Goal: Task Accomplishment & Management: Complete application form

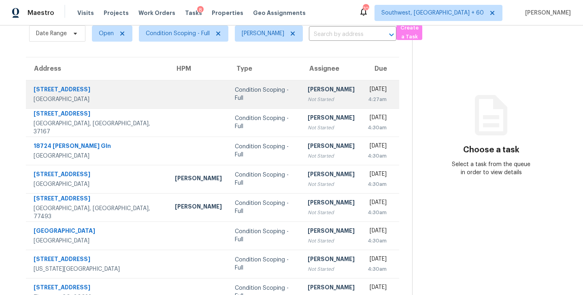
scroll to position [54, 0]
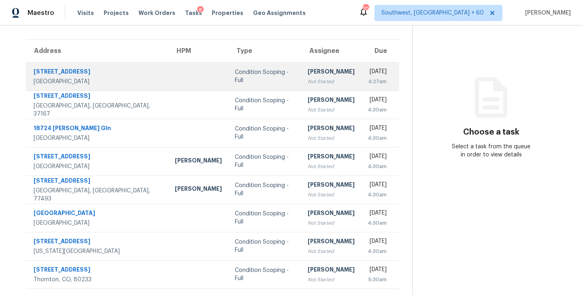
click at [307, 80] on div "Not Started" at bounding box center [330, 82] width 47 height 8
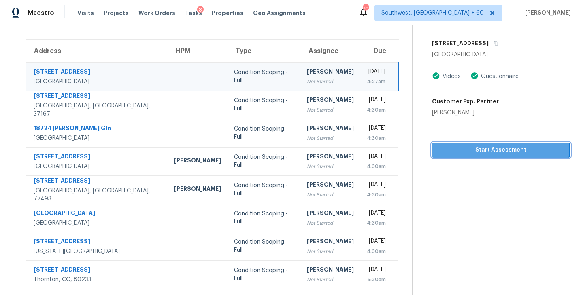
click at [492, 148] on span "Start Assessment" at bounding box center [500, 150] width 125 height 10
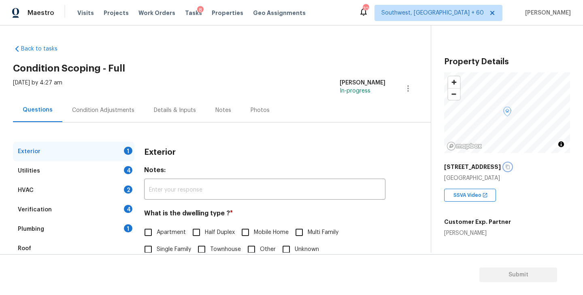
click at [510, 166] on icon "button" at bounding box center [507, 167] width 5 height 5
click at [360, 36] on div "Back to tasks Condition Scoping - Full [DATE] by 4:27 am [PERSON_NAME] In-progr…" at bounding box center [291, 138] width 583 height 227
click at [297, 60] on div "Back to tasks Condition Scoping - Full [DATE] by 4:27 am [PERSON_NAME] In-progr…" at bounding box center [221, 192] width 417 height 309
click at [368, 56] on div "Back to tasks Condition Scoping - Full [DATE] by 4:27 am [PERSON_NAME] In-progr…" at bounding box center [221, 192] width 417 height 309
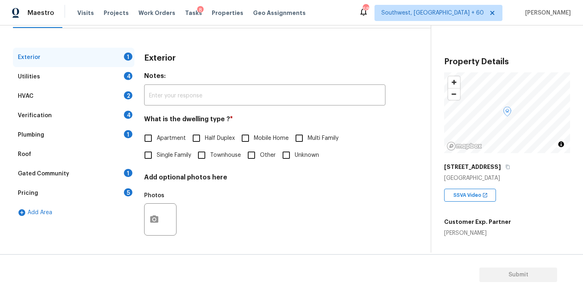
click at [182, 154] on span "Single Family" at bounding box center [174, 155] width 34 height 8
click at [157, 154] on input "Single Family" at bounding box center [148, 155] width 17 height 17
checkbox input "true"
click at [84, 81] on div "Utilities 4" at bounding box center [73, 76] width 121 height 19
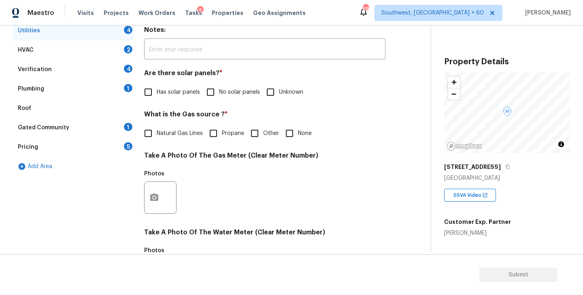
click at [225, 91] on span "No solar panels" at bounding box center [239, 92] width 41 height 8
click at [219, 91] on input "No solar panels" at bounding box center [210, 92] width 17 height 17
checkbox input "true"
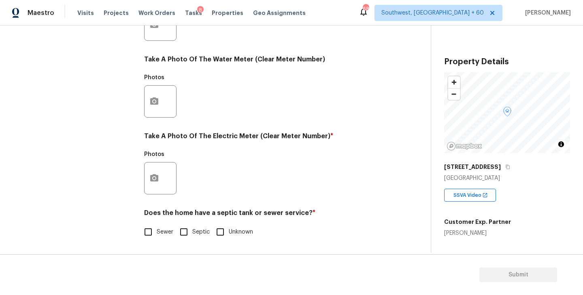
scroll to position [314, 0]
click at [153, 228] on input "Sewer" at bounding box center [148, 232] width 17 height 17
checkbox input "true"
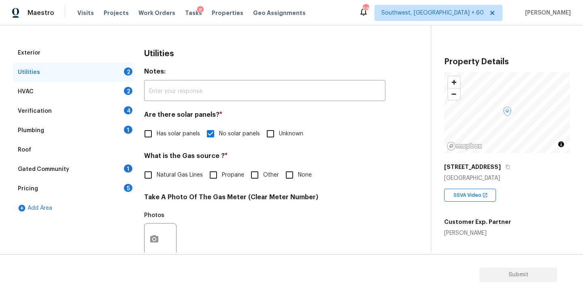
click at [86, 136] on div "Plumbing 1" at bounding box center [73, 130] width 121 height 19
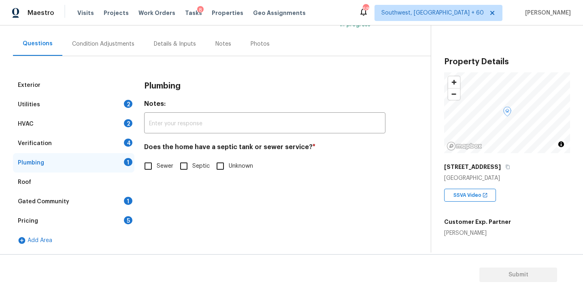
click at [166, 165] on span "Sewer" at bounding box center [165, 166] width 17 height 8
click at [157, 165] on input "Sewer" at bounding box center [148, 166] width 17 height 17
checkbox input "true"
click at [92, 204] on div "Gated Community 1" at bounding box center [73, 201] width 121 height 19
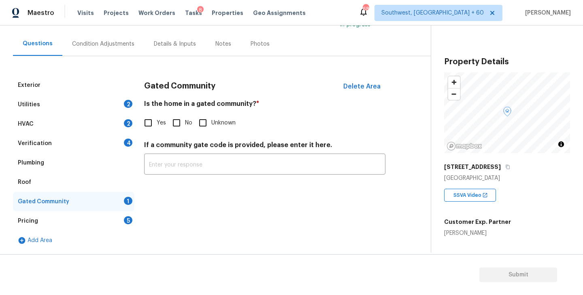
click at [177, 114] on input "No" at bounding box center [176, 122] width 17 height 17
checkbox input "true"
click at [100, 40] on div "Condition Adjustments" at bounding box center [103, 44] width 62 height 8
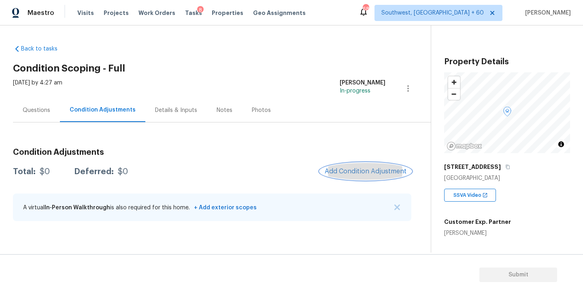
click at [357, 170] on span "Add Condition Adjustment" at bounding box center [365, 171] width 82 height 7
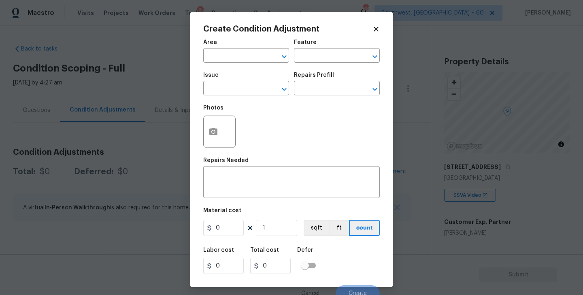
click at [220, 49] on div "Area" at bounding box center [246, 45] width 86 height 11
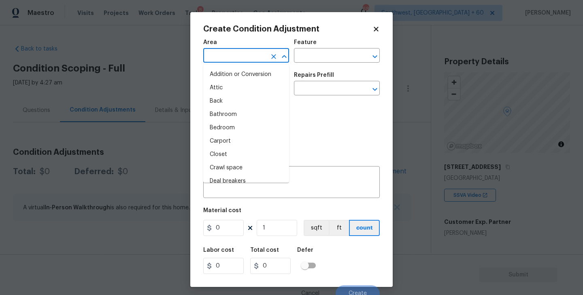
click at [217, 52] on input "text" at bounding box center [234, 56] width 63 height 13
type input "inte"
click at [240, 84] on li "Attic" at bounding box center [246, 87] width 86 height 13
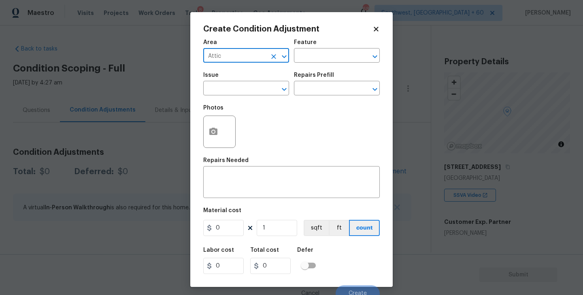
type input "Attic"
click at [314, 46] on div "Feature" at bounding box center [337, 45] width 86 height 11
click at [307, 57] on input "text" at bounding box center [325, 56] width 63 height 13
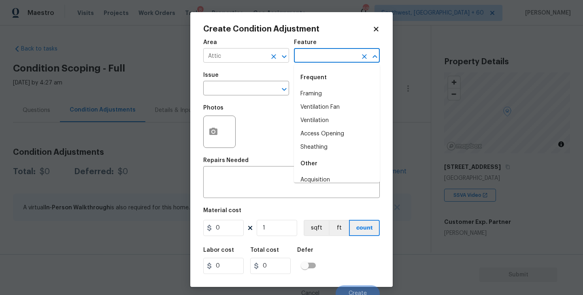
click at [278, 57] on button "Clear" at bounding box center [273, 56] width 11 height 11
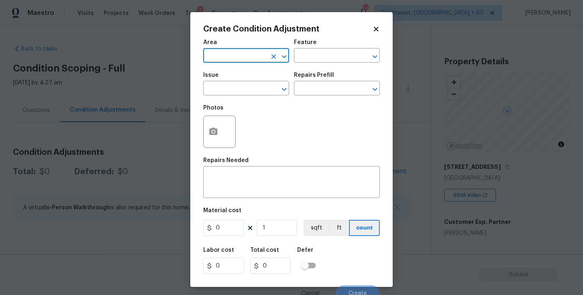
click at [235, 57] on input "text" at bounding box center [234, 56] width 63 height 13
click at [237, 87] on li "Interior Overall" at bounding box center [246, 87] width 86 height 13
type input "Interior Overall"
click at [299, 54] on input "text" at bounding box center [325, 56] width 63 height 13
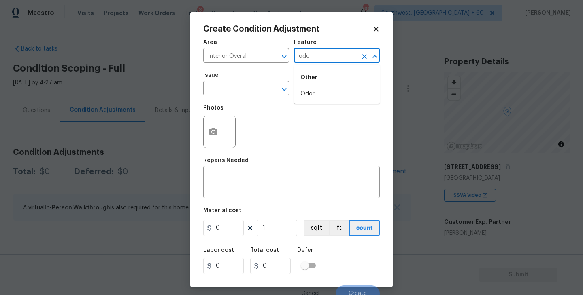
click at [312, 87] on div "Other" at bounding box center [337, 77] width 86 height 19
click at [310, 91] on li "Odor" at bounding box center [337, 93] width 86 height 13
type input "Odor"
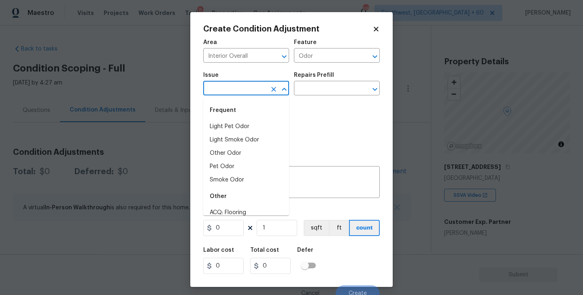
click at [246, 91] on input "text" at bounding box center [234, 89] width 63 height 13
click at [246, 121] on li "Light Pet Odor" at bounding box center [246, 126] width 86 height 13
type input "Light Pet Odor"
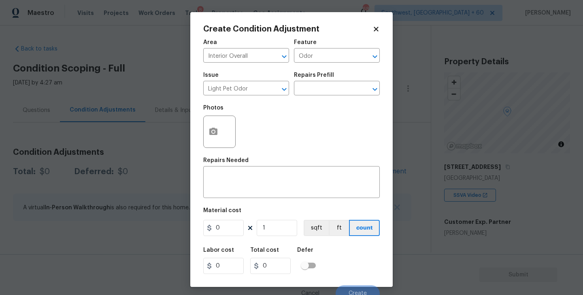
click at [328, 79] on div "Repairs Prefill" at bounding box center [337, 77] width 86 height 11
click at [330, 91] on input "text" at bounding box center [325, 89] width 63 height 13
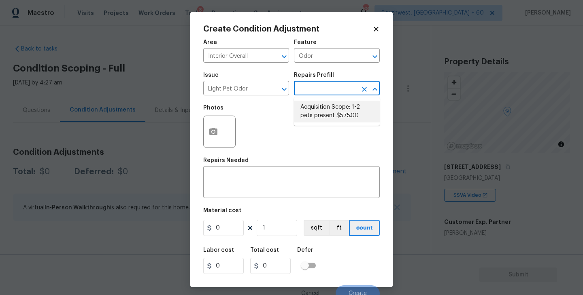
click at [330, 111] on li "Acquisition Scope: 1-2 pets present $575.00" at bounding box center [337, 112] width 86 height 22
type textarea "Acquisition Scope: 1-2 pets present"
type input "575"
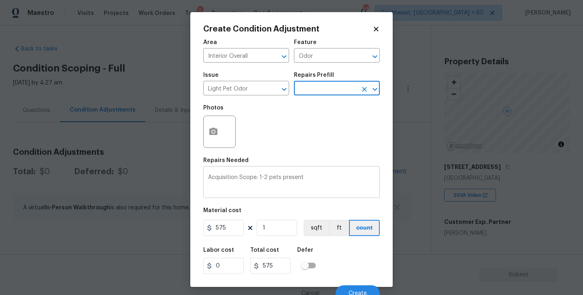
scroll to position [7, 0]
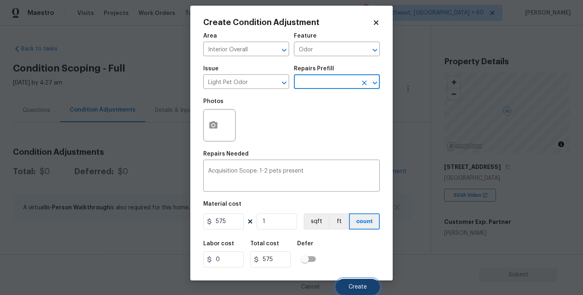
click at [359, 282] on button "Create" at bounding box center [357, 287] width 44 height 16
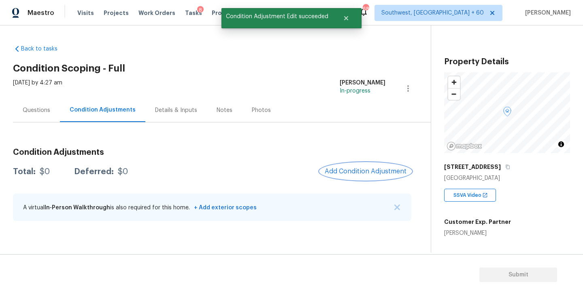
scroll to position [0, 0]
click at [377, 176] on button "Add Condition Adjustment" at bounding box center [365, 171] width 91 height 17
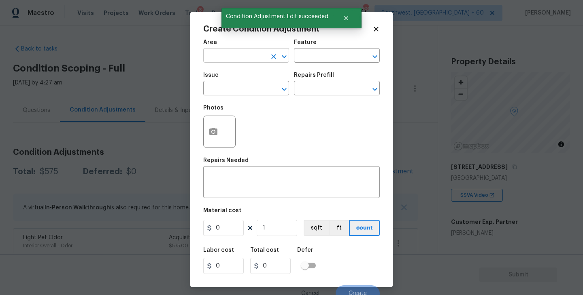
click at [225, 56] on input "text" at bounding box center [234, 56] width 63 height 13
click at [253, 92] on li "Exterior Overall" at bounding box center [246, 87] width 86 height 13
type input "Exterior Overall"
click at [326, 49] on div "Feature" at bounding box center [337, 45] width 86 height 11
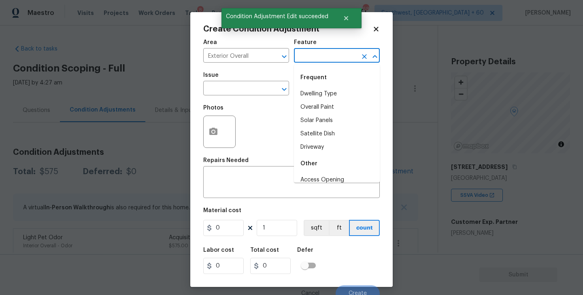
click at [316, 61] on input "text" at bounding box center [325, 56] width 63 height 13
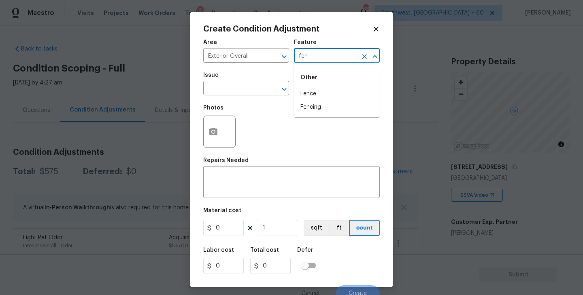
click at [317, 92] on li "Fence" at bounding box center [337, 93] width 86 height 13
click at [265, 92] on div "​" at bounding box center [246, 89] width 86 height 13
type input "Fence"
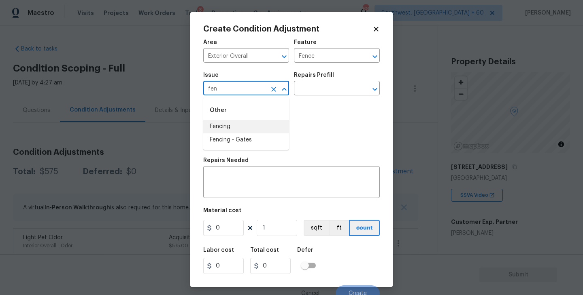
click at [244, 125] on li "Fencing" at bounding box center [246, 126] width 86 height 13
type input "Fencing"
click at [330, 72] on div "Issue Fencing ​ Repairs Prefill ​" at bounding box center [291, 84] width 176 height 33
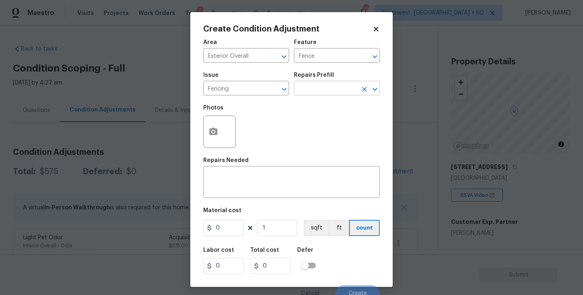
click at [322, 92] on input "text" at bounding box center [325, 89] width 63 height 13
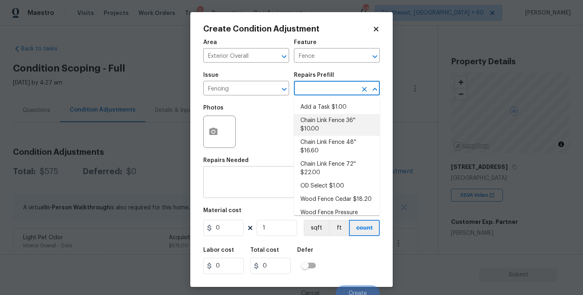
click at [271, 188] on textarea at bounding box center [291, 183] width 167 height 17
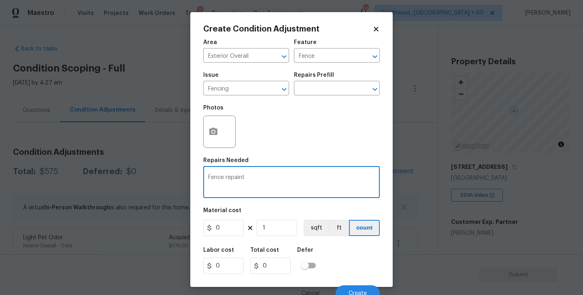
type textarea "Fence repaint"
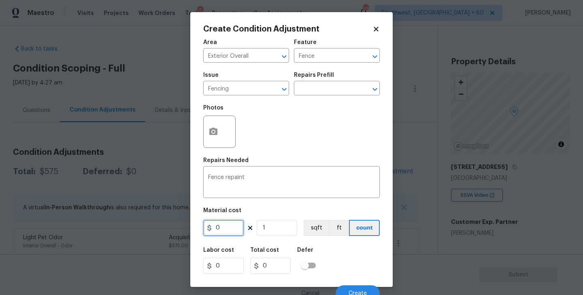
drag, startPoint x: 233, startPoint y: 229, endPoint x: 163, endPoint y: 229, distance: 69.6
click at [163, 229] on div "Create Condition Adjustment Area Exterior Overall ​ Feature Fence ​ Issue Fenci…" at bounding box center [291, 147] width 583 height 295
type input "800"
click at [214, 129] on icon "button" at bounding box center [213, 131] width 8 height 7
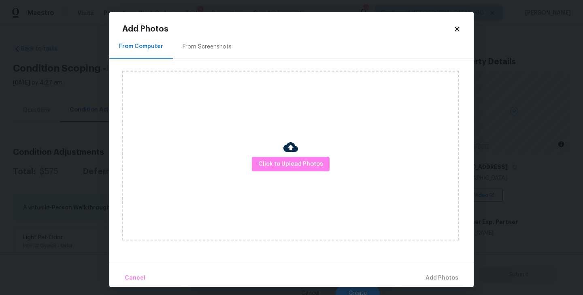
click at [261, 154] on div "Click to Upload Photos" at bounding box center [290, 156] width 337 height 170
click at [281, 157] on button "Click to Upload Photos" at bounding box center [291, 164] width 78 height 15
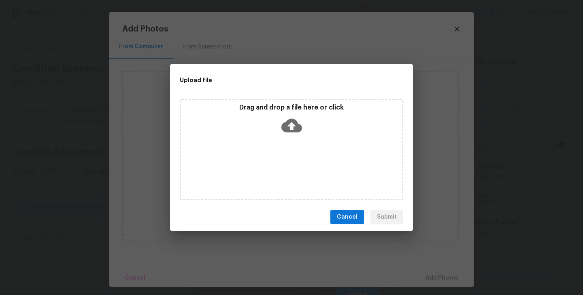
click at [290, 127] on icon at bounding box center [291, 125] width 21 height 21
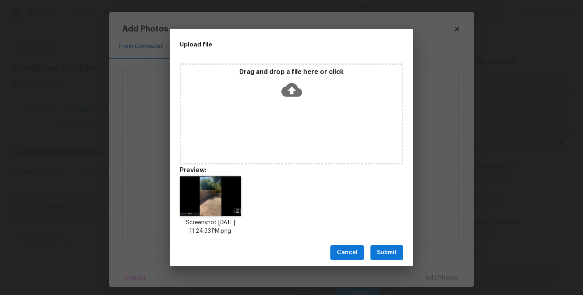
click at [390, 246] on button "Submit" at bounding box center [386, 253] width 33 height 15
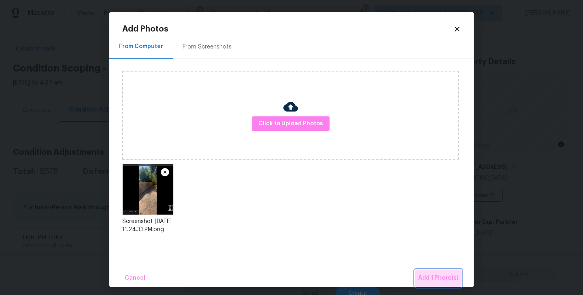
click at [426, 278] on span "Add 1 Photo(s)" at bounding box center [438, 278] width 40 height 10
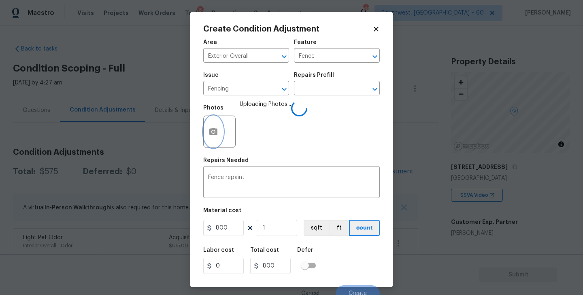
scroll to position [7, 0]
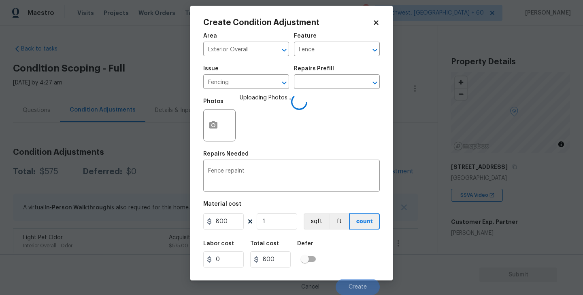
click at [340, 243] on div "Labor cost 0 Total cost 800 Defer" at bounding box center [291, 254] width 176 height 36
click at [342, 250] on div "Labor cost 0 Total cost 800 Defer" at bounding box center [291, 254] width 176 height 36
click at [368, 260] on div "Labor cost 0 Total cost 800 Defer" at bounding box center [291, 254] width 176 height 36
click at [415, 161] on body "Maestro Visits Projects Work Orders Tasks 8 Properties Geo Assignments 689 Sout…" at bounding box center [291, 147] width 583 height 295
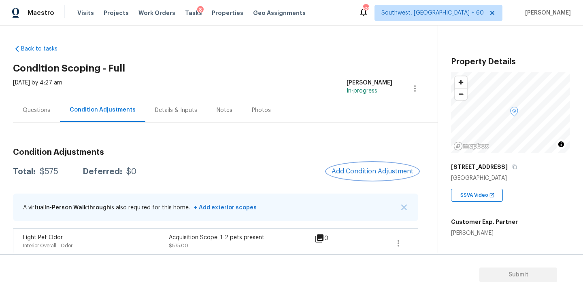
scroll to position [0, 0]
click at [359, 30] on div "Back to tasks Condition Scoping - Full [DATE] by 4:27 am [PERSON_NAME] In-progr…" at bounding box center [291, 138] width 583 height 227
click at [298, 74] on div "Back to tasks Condition Scoping - Full [DATE] by 4:27 am [PERSON_NAME] In-progr…" at bounding box center [225, 149] width 424 height 222
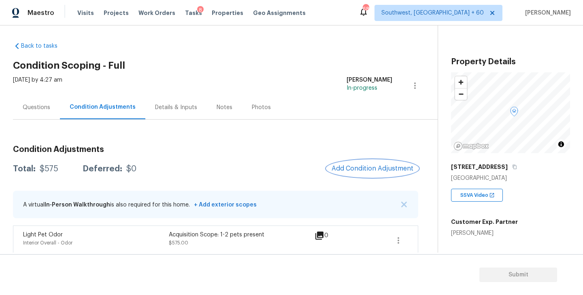
click at [364, 164] on button "Add Condition Adjustment" at bounding box center [371, 168] width 91 height 17
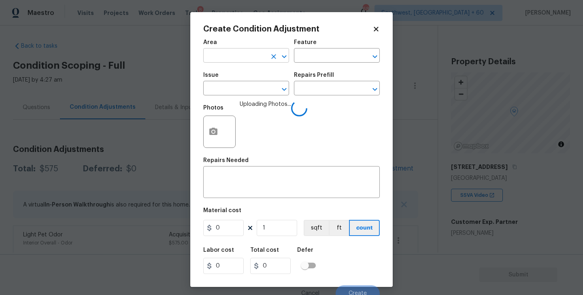
click at [247, 57] on input "text" at bounding box center [234, 56] width 63 height 13
click at [258, 88] on li "Exterior Overall" at bounding box center [246, 87] width 86 height 13
type input "Exterior Overall"
click at [423, 102] on body "Maestro Visits Projects Work Orders Tasks 8 Properties Geo Assignments 688 Sout…" at bounding box center [291, 147] width 583 height 295
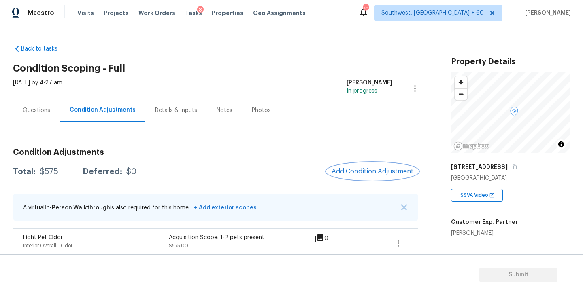
click at [348, 170] on span "Add Condition Adjustment" at bounding box center [372, 171] width 82 height 7
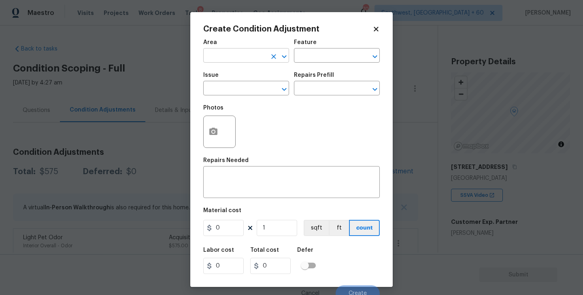
click at [236, 57] on input "text" at bounding box center [234, 56] width 63 height 13
click at [243, 85] on li "Exterior Overall" at bounding box center [246, 87] width 86 height 13
type input "Exterior Overall"
click at [302, 68] on div "Issue ​ Repairs Prefill ​" at bounding box center [291, 84] width 176 height 33
click at [316, 59] on input "text" at bounding box center [325, 56] width 63 height 13
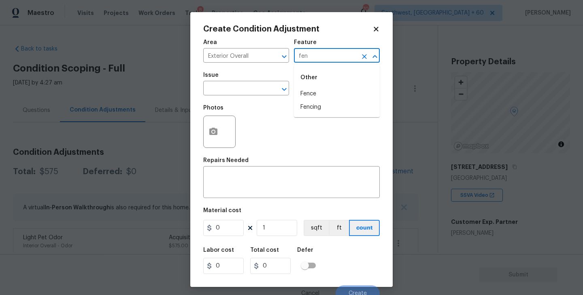
click at [314, 105] on li "Fencing" at bounding box center [337, 107] width 86 height 13
type input "Fencing"
click at [239, 88] on input "text" at bounding box center [234, 89] width 63 height 13
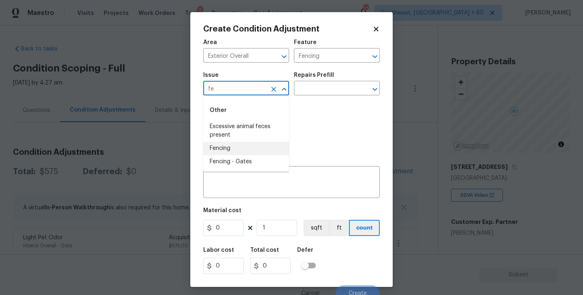
click at [236, 149] on li "Fencing" at bounding box center [246, 148] width 86 height 13
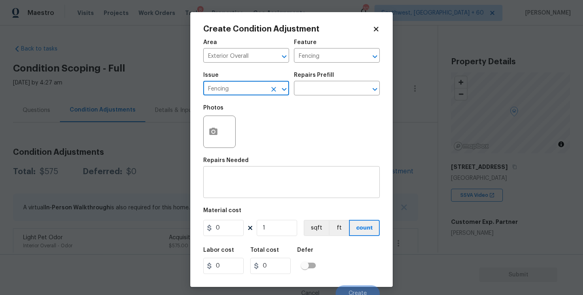
type input "Fencing"
click at [253, 187] on textarea at bounding box center [291, 183] width 167 height 17
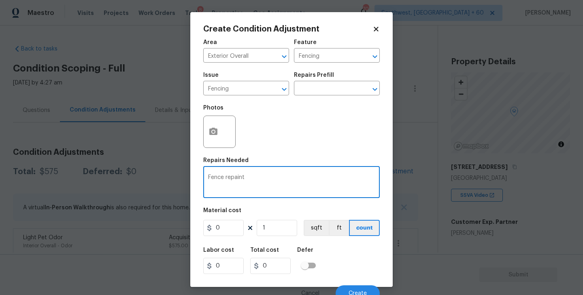
type textarea "Fence repaint"
drag, startPoint x: 224, startPoint y: 229, endPoint x: 174, endPoint y: 229, distance: 49.8
click at [174, 229] on div "Create Condition Adjustment Area Exterior Overall ​ Feature Fencing ​ Issue Fen…" at bounding box center [291, 147] width 583 height 295
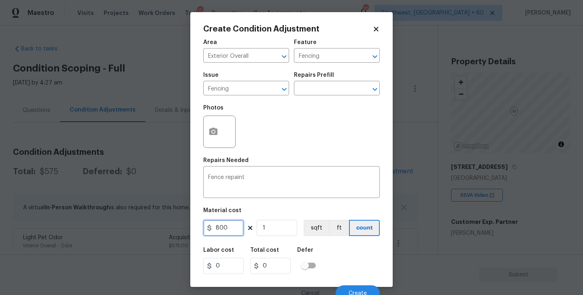
type input "800"
click at [212, 132] on circle "button" at bounding box center [213, 132] width 2 height 2
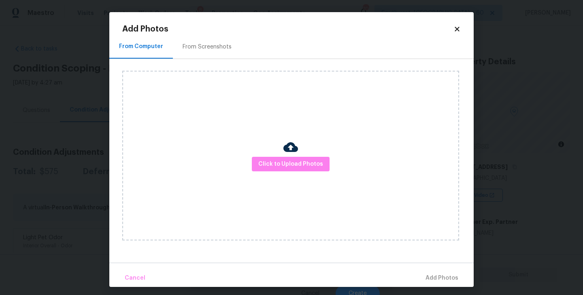
click at [268, 155] on div "Click to Upload Photos" at bounding box center [290, 156] width 337 height 170
click at [286, 159] on span "Click to Upload Photos" at bounding box center [290, 164] width 65 height 10
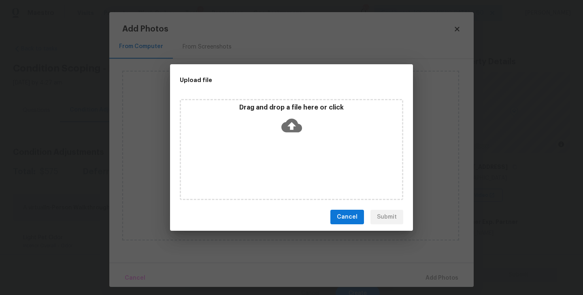
click at [298, 132] on icon at bounding box center [291, 125] width 21 height 21
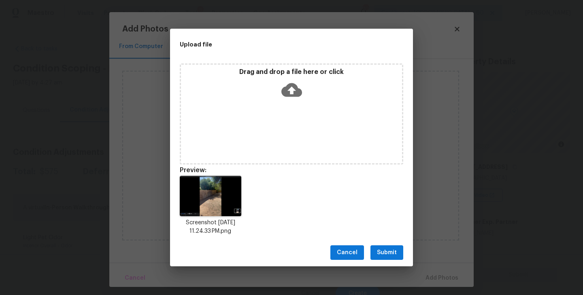
click at [388, 243] on div "Cancel Submit" at bounding box center [291, 253] width 243 height 28
click at [388, 248] on span "Submit" at bounding box center [387, 253] width 20 height 10
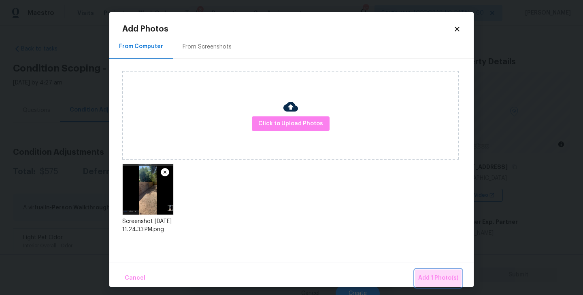
click at [432, 272] on button "Add 1 Photo(s)" at bounding box center [438, 278] width 47 height 17
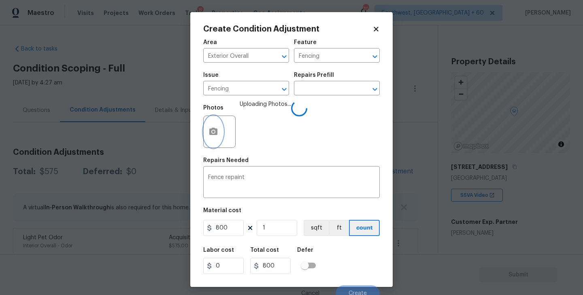
scroll to position [7, 0]
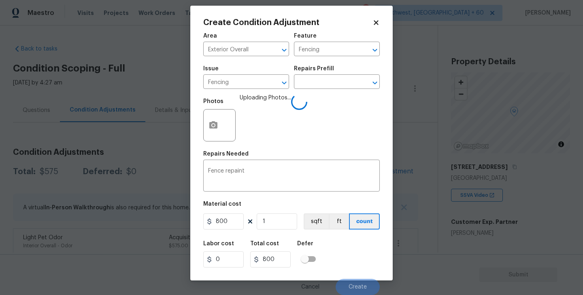
click at [328, 239] on div "Labor cost 0 Total cost 800 Defer" at bounding box center [291, 254] width 176 height 36
click at [343, 247] on div "Labor cost 0 Total cost 800 Defer" at bounding box center [291, 254] width 176 height 36
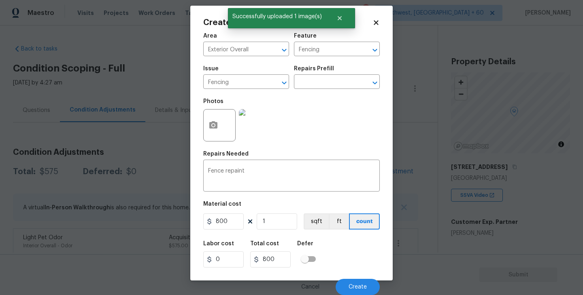
click at [345, 252] on div "Labor cost 0 Total cost 800 Defer" at bounding box center [291, 254] width 176 height 36
click at [357, 289] on span "Create" at bounding box center [357, 287] width 18 height 6
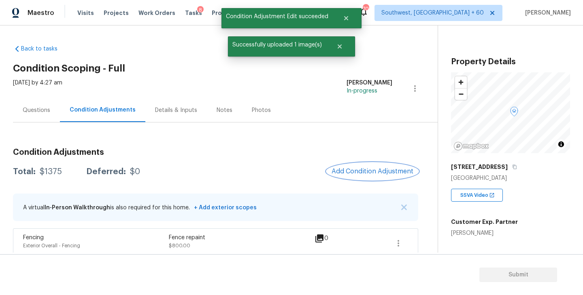
scroll to position [0, 0]
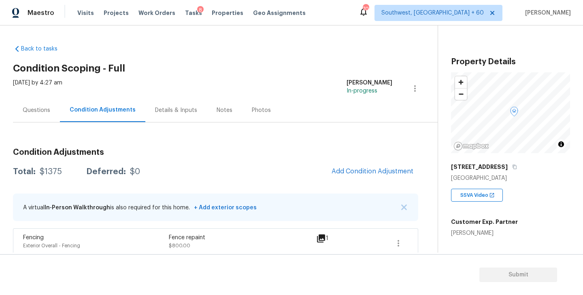
click at [297, 70] on h2 "Condition Scoping - Full" at bounding box center [225, 68] width 424 height 8
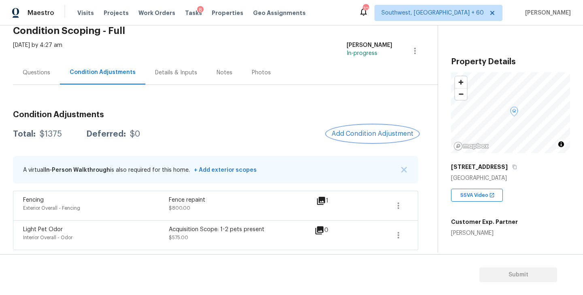
click at [357, 133] on span "Add Condition Adjustment" at bounding box center [372, 133] width 82 height 7
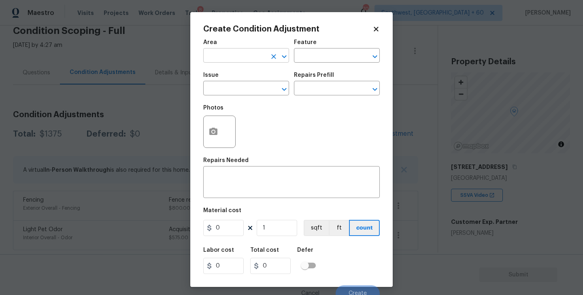
click at [239, 59] on input "text" at bounding box center [234, 56] width 63 height 13
click at [247, 72] on li "Roof" at bounding box center [246, 74] width 86 height 13
type input "Roof"
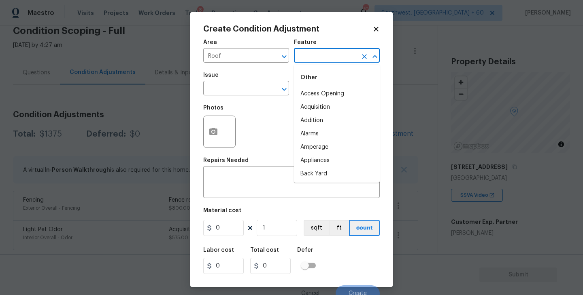
click at [318, 53] on input "text" at bounding box center [325, 56] width 63 height 13
click at [319, 104] on li "Roof" at bounding box center [337, 107] width 86 height 13
type input "Roof"
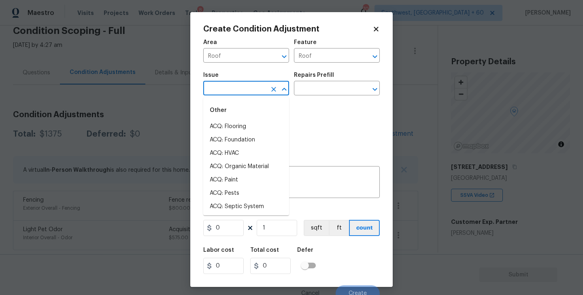
click at [256, 89] on input "text" at bounding box center [234, 89] width 63 height 13
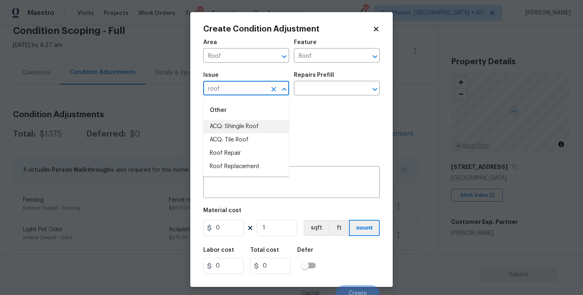
click at [258, 138] on li "ACQ: Tile Roof" at bounding box center [246, 139] width 86 height 13
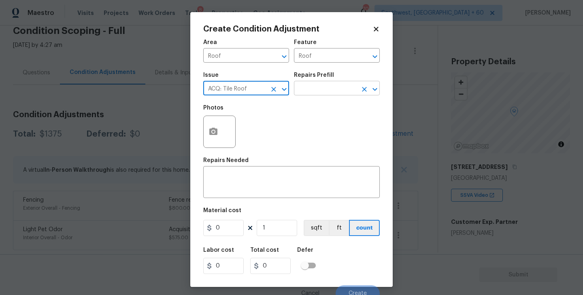
type input "ACQ: Tile Roof"
click at [322, 93] on input "text" at bounding box center [325, 89] width 63 height 13
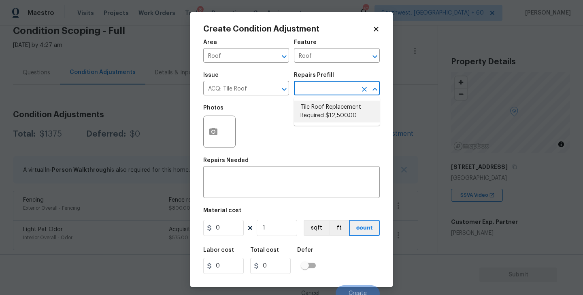
click at [324, 110] on li "Tile Roof Replacement Required $12,500.00" at bounding box center [337, 112] width 86 height 22
type input "Acquisition"
type textarea "Acquisition Scope: Replacement required"
type input "12500"
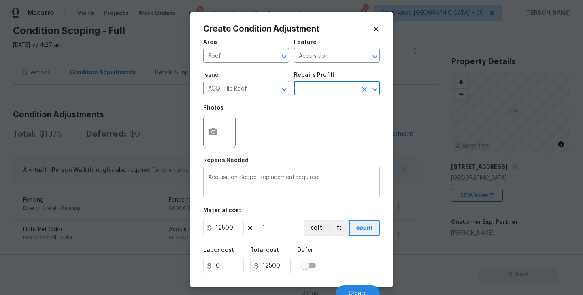
scroll to position [7, 0]
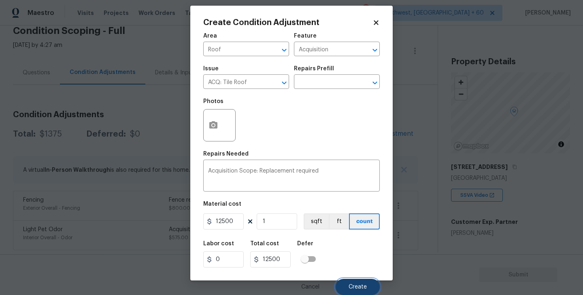
click at [347, 284] on button "Create" at bounding box center [357, 287] width 44 height 16
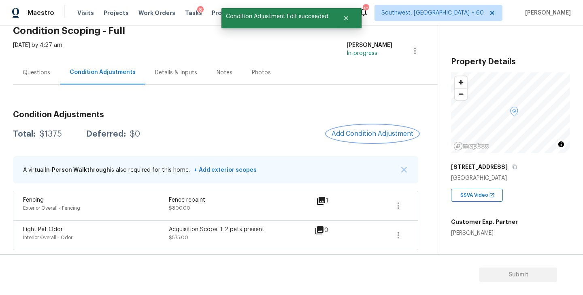
scroll to position [0, 0]
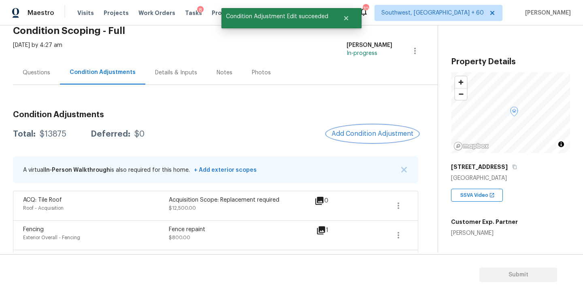
click at [375, 132] on span "Add Condition Adjustment" at bounding box center [372, 133] width 82 height 7
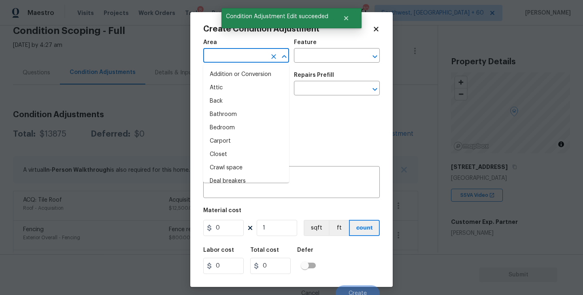
click at [236, 58] on input "text" at bounding box center [234, 56] width 63 height 13
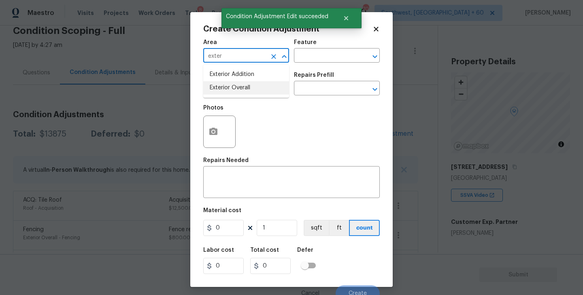
click at [244, 92] on li "Exterior Overall" at bounding box center [246, 87] width 86 height 13
type input "Exterior Overall"
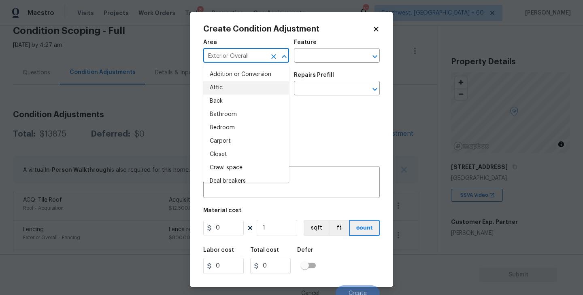
click at [340, 64] on div "Area Exterior Overall ​ Feature ​" at bounding box center [291, 51] width 176 height 33
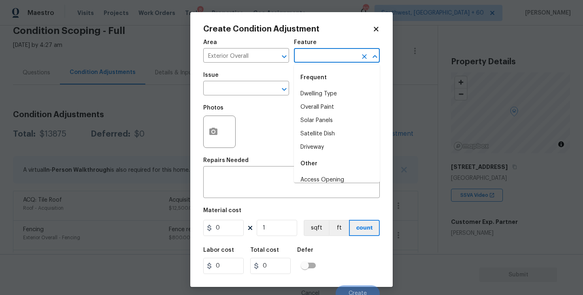
click at [329, 60] on input "text" at bounding box center [325, 56] width 63 height 13
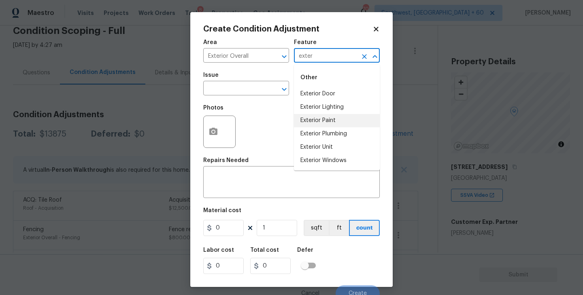
click at [332, 124] on li "Exterior Paint" at bounding box center [337, 120] width 86 height 13
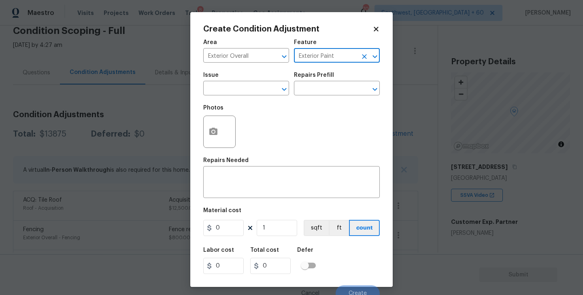
type input "Exterior Paint"
click at [238, 80] on div "Issue" at bounding box center [246, 77] width 86 height 11
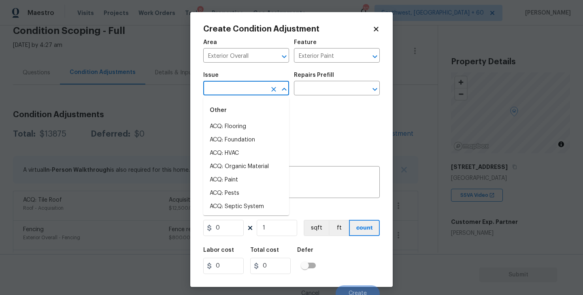
click at [232, 85] on input "text" at bounding box center [234, 89] width 63 height 13
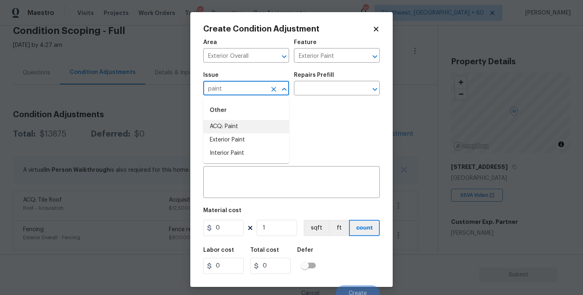
click at [232, 120] on li "ACQ: Paint" at bounding box center [246, 126] width 86 height 13
type input "ACQ: Paint"
click at [330, 82] on div "Repairs Prefill" at bounding box center [337, 77] width 86 height 11
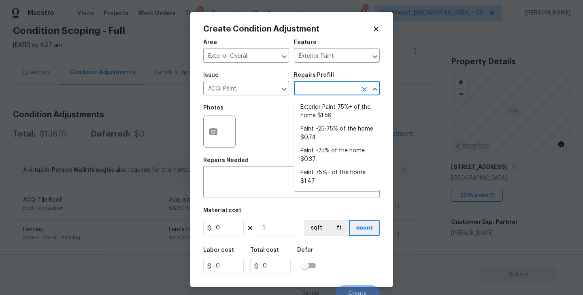
click at [330, 91] on input "text" at bounding box center [325, 89] width 63 height 13
click at [329, 110] on li "Exterior Paint 75%+ of the home $1.58" at bounding box center [337, 112] width 86 height 22
type input "Acquisition"
type textarea "Acquisition Scope: 75%+ of the home exterior will likely require paint"
type input "1.58"
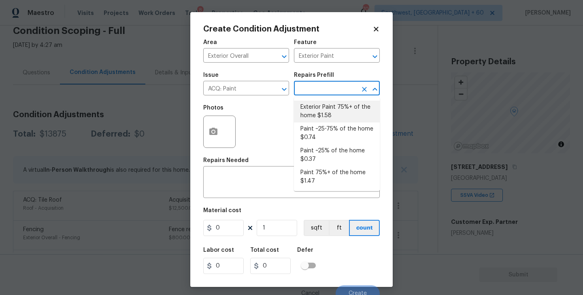
type input "1.58"
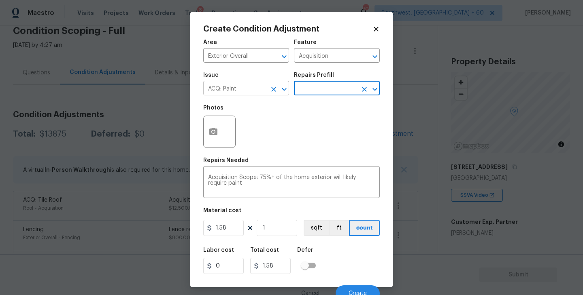
click at [274, 91] on icon "Clear" at bounding box center [273, 89] width 8 height 8
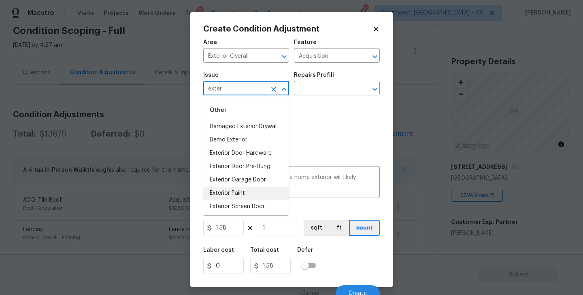
click at [251, 197] on li "Exterior Paint" at bounding box center [246, 193] width 86 height 13
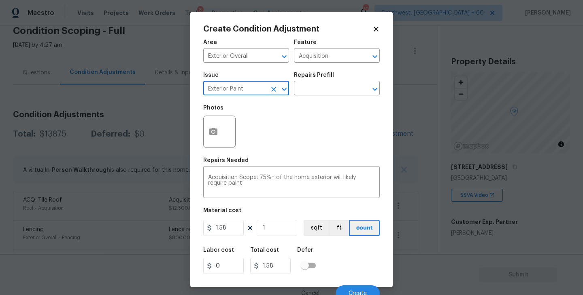
type input "Exterior Paint"
click at [213, 134] on icon "button" at bounding box center [213, 132] width 10 height 10
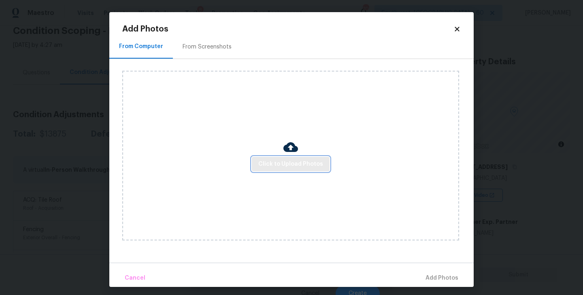
click at [296, 170] on button "Click to Upload Photos" at bounding box center [291, 164] width 78 height 15
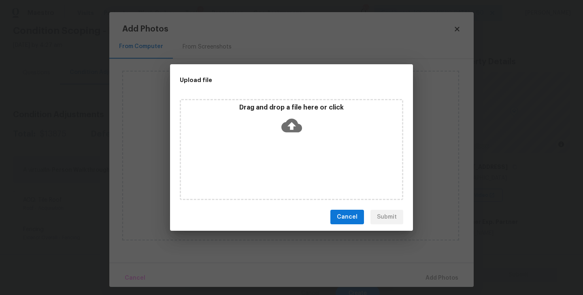
click at [298, 139] on div "Drag and drop a file here or click" at bounding box center [291, 149] width 223 height 101
